Goal: Check status: Check status

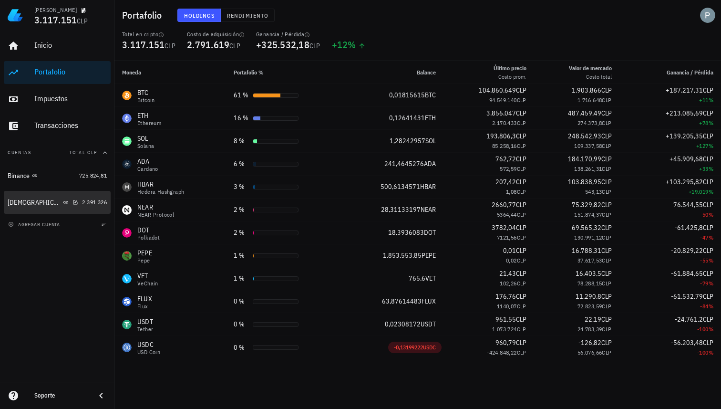
click at [54, 196] on div "[DEMOGRAPHIC_DATA]" at bounding box center [43, 202] width 71 height 20
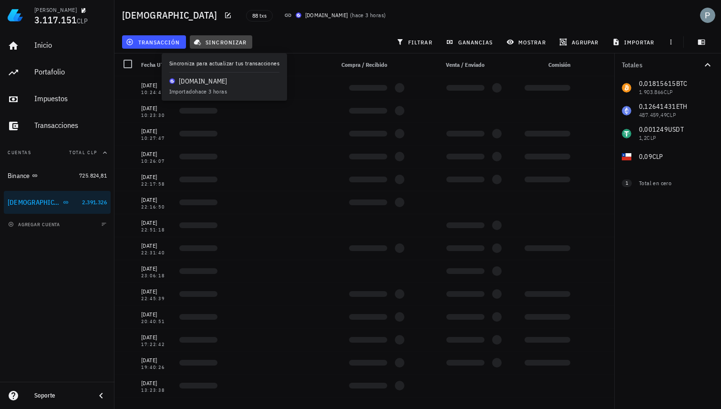
click at [212, 41] on span "sincronizar" at bounding box center [220, 42] width 51 height 8
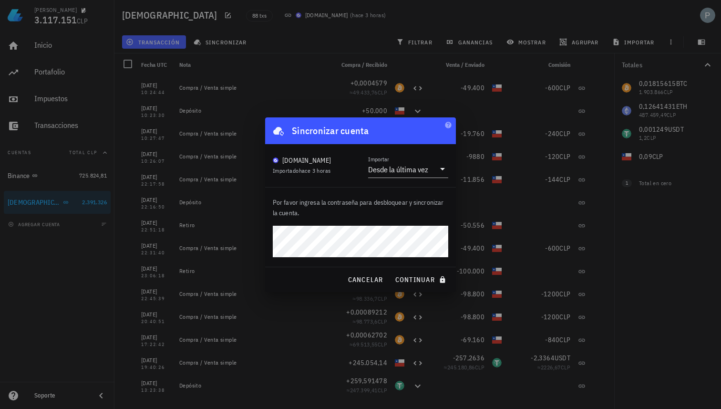
click at [391, 271] on button "continuar" at bounding box center [421, 279] width 61 height 17
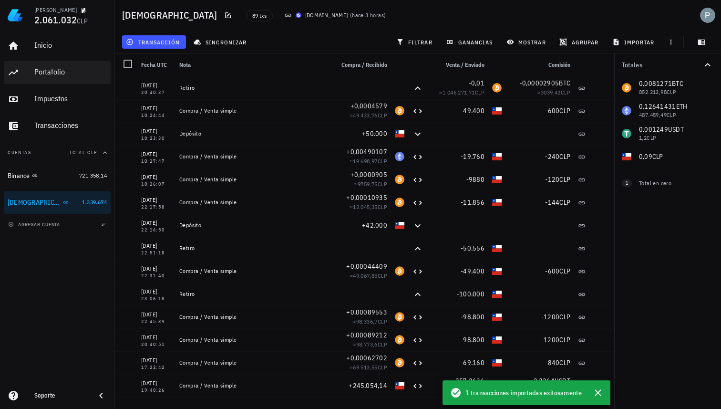
click at [45, 69] on div "Portafolio" at bounding box center [70, 71] width 72 height 9
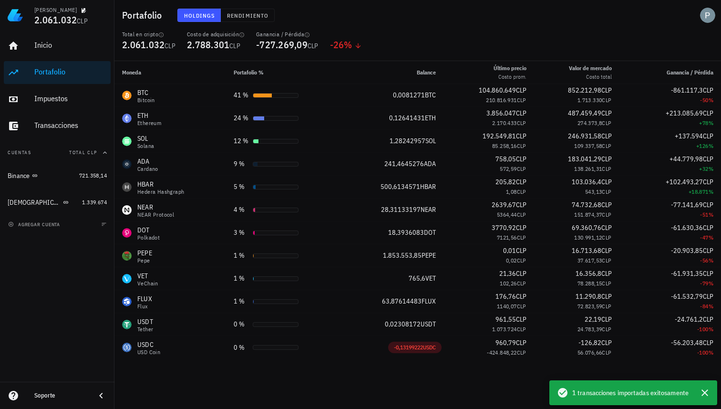
click at [406, 19] on div "Holdings Rendimiento" at bounding box center [332, 15] width 320 height 25
